Goal: Navigation & Orientation: Find specific page/section

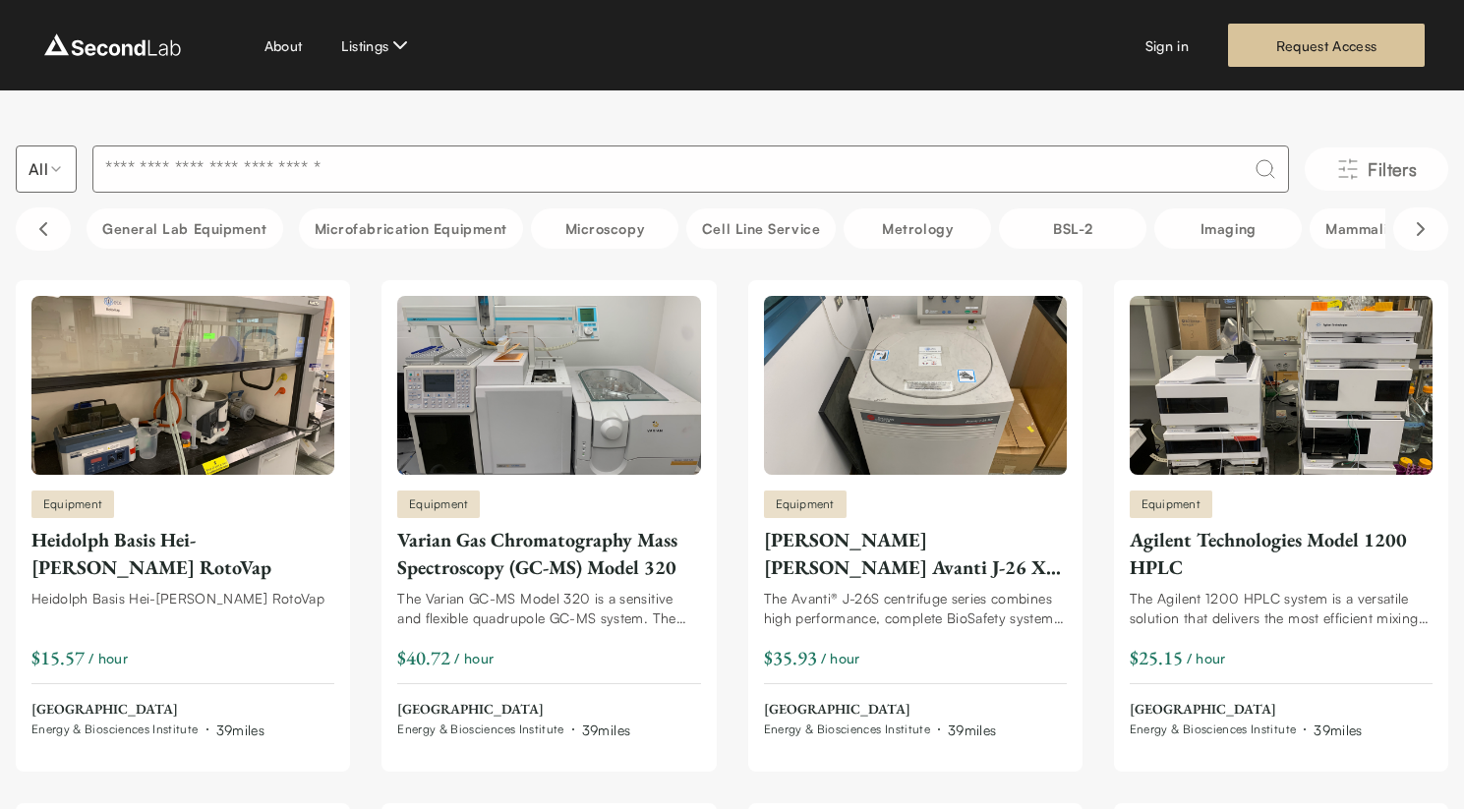
click at [262, 28] on div "About Listings Sign in Request Access" at bounding box center [731, 45] width 1385 height 43
click at [268, 38] on link "About" at bounding box center [283, 45] width 38 height 21
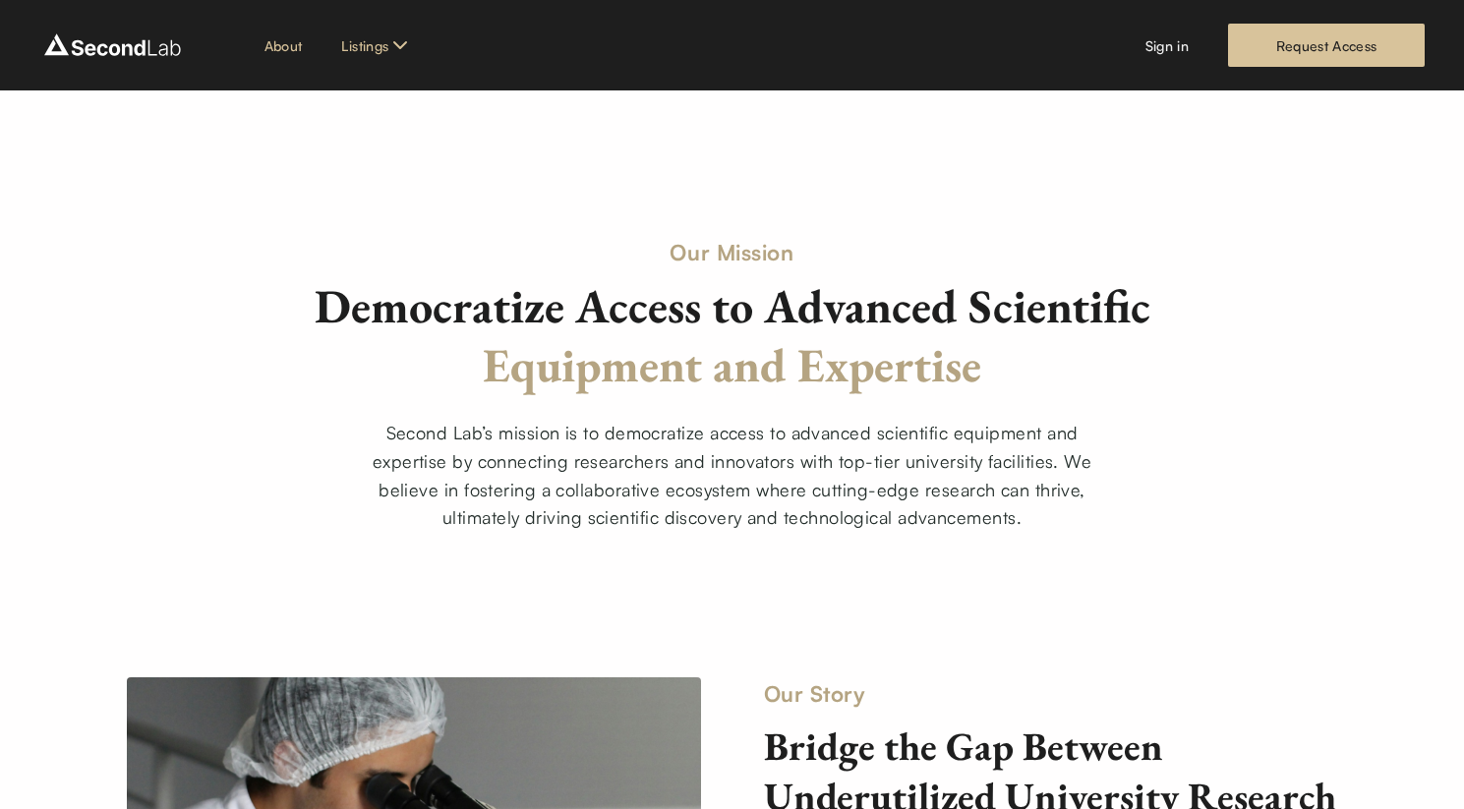
click at [374, 97] on div "All" at bounding box center [399, 87] width 126 height 37
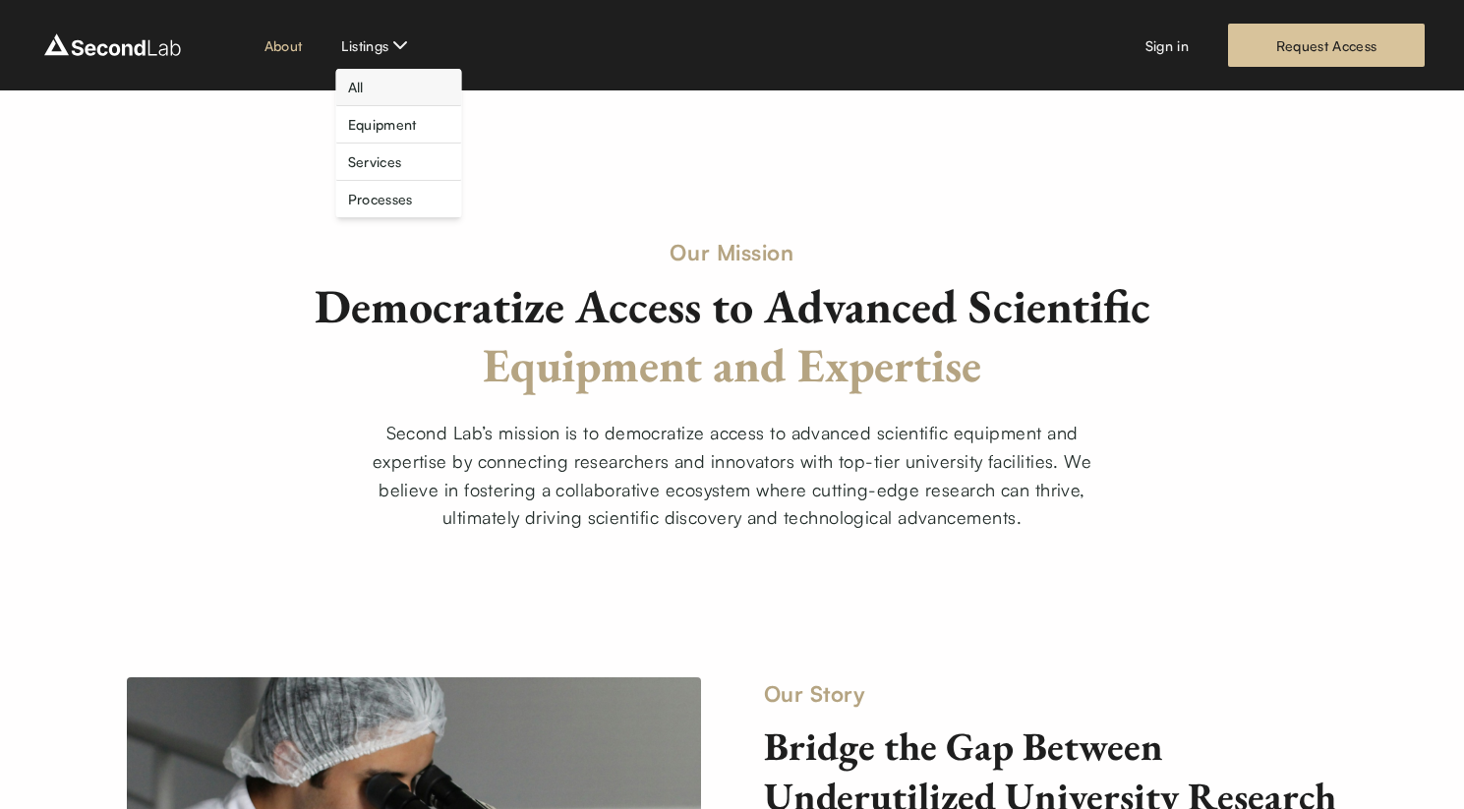
click at [356, 85] on link "All" at bounding box center [356, 87] width 16 height 21
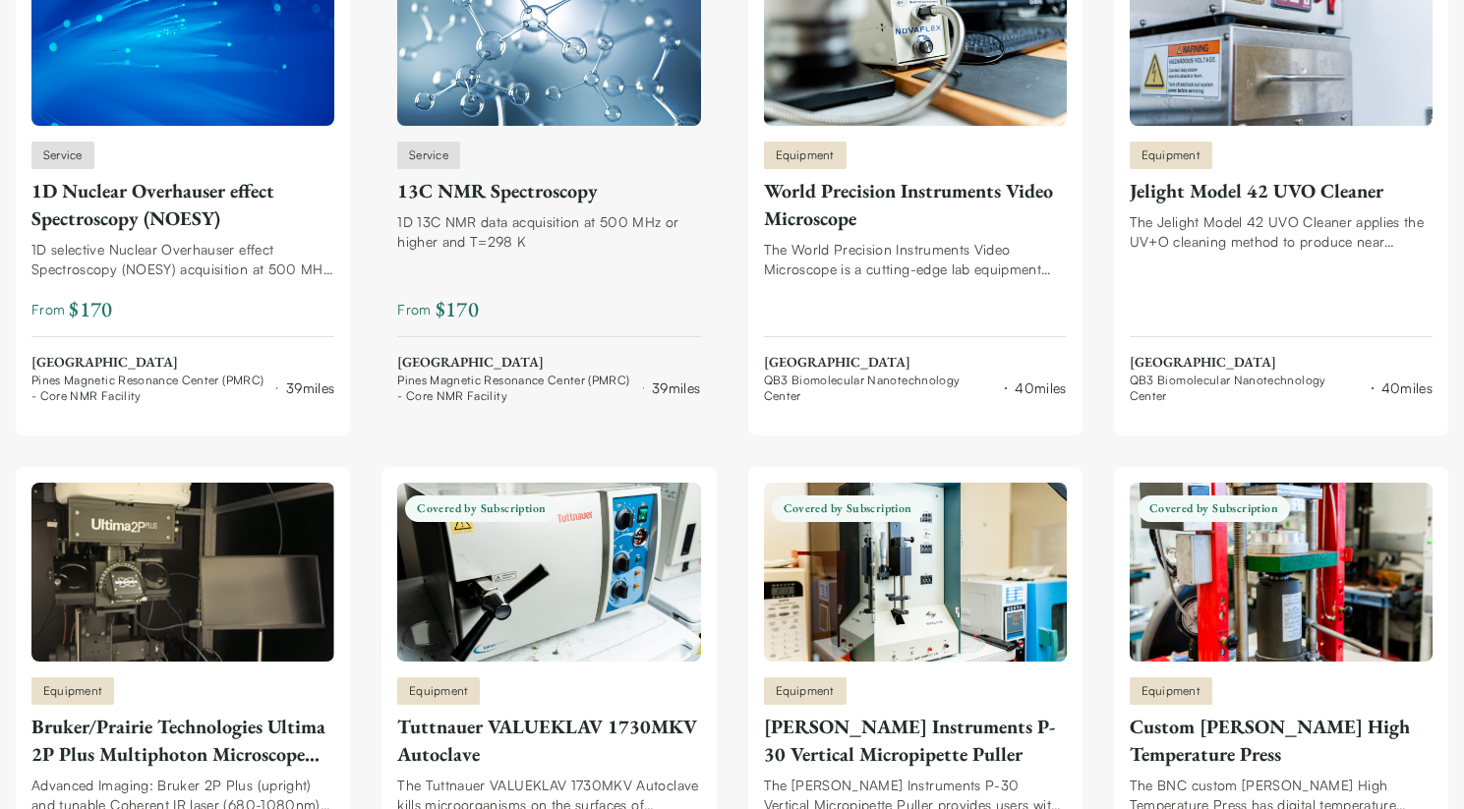
scroll to position [5118, 0]
